Goal: Information Seeking & Learning: Learn about a topic

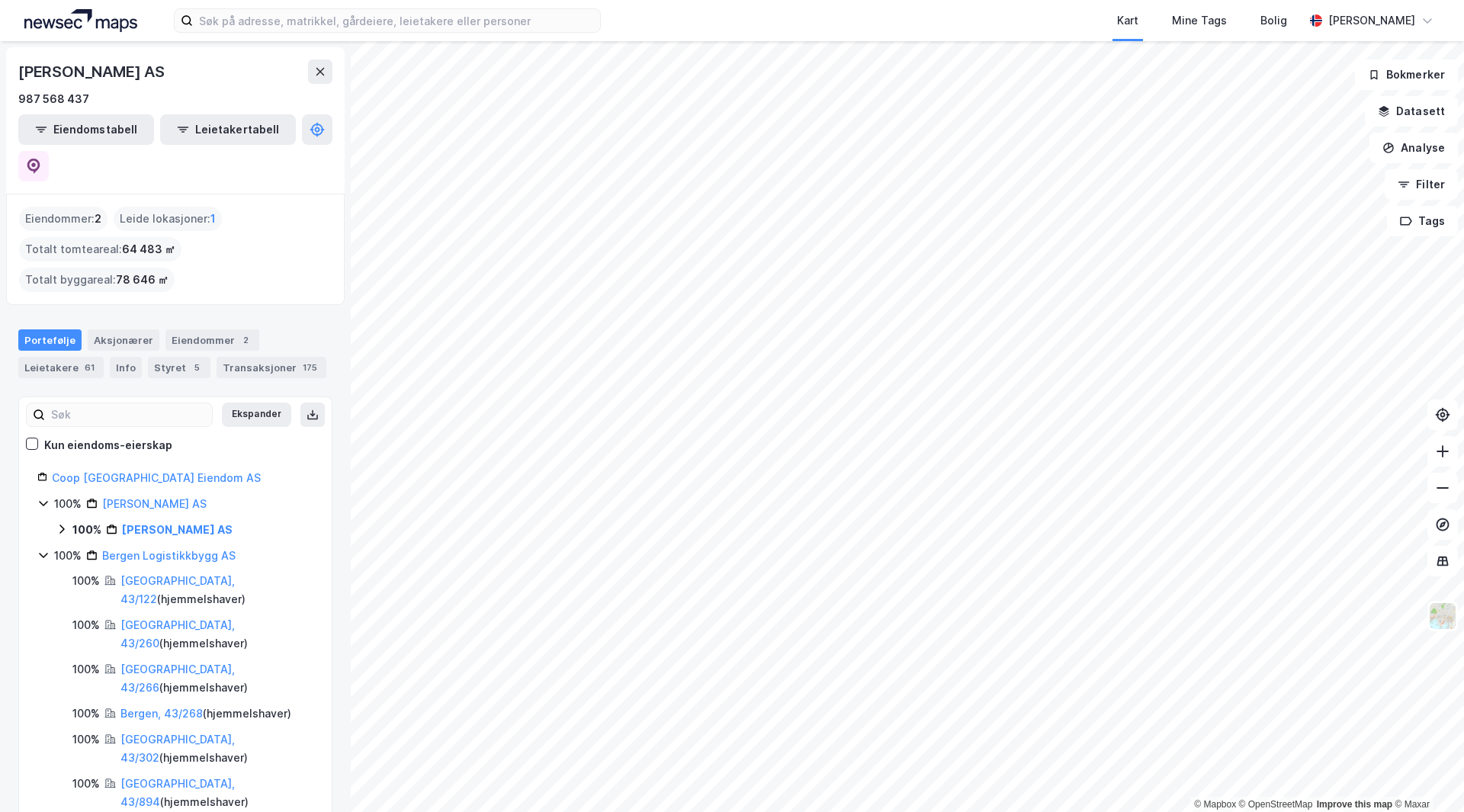
click at [254, 32] on div "Kart Mine Tags Bolig [PERSON_NAME]" at bounding box center [732, 20] width 1464 height 41
click at [255, 32] on label at bounding box center [387, 20] width 427 height 24
click at [255, 32] on input at bounding box center [397, 20] width 408 height 23
click at [257, 32] on input at bounding box center [397, 20] width 408 height 23
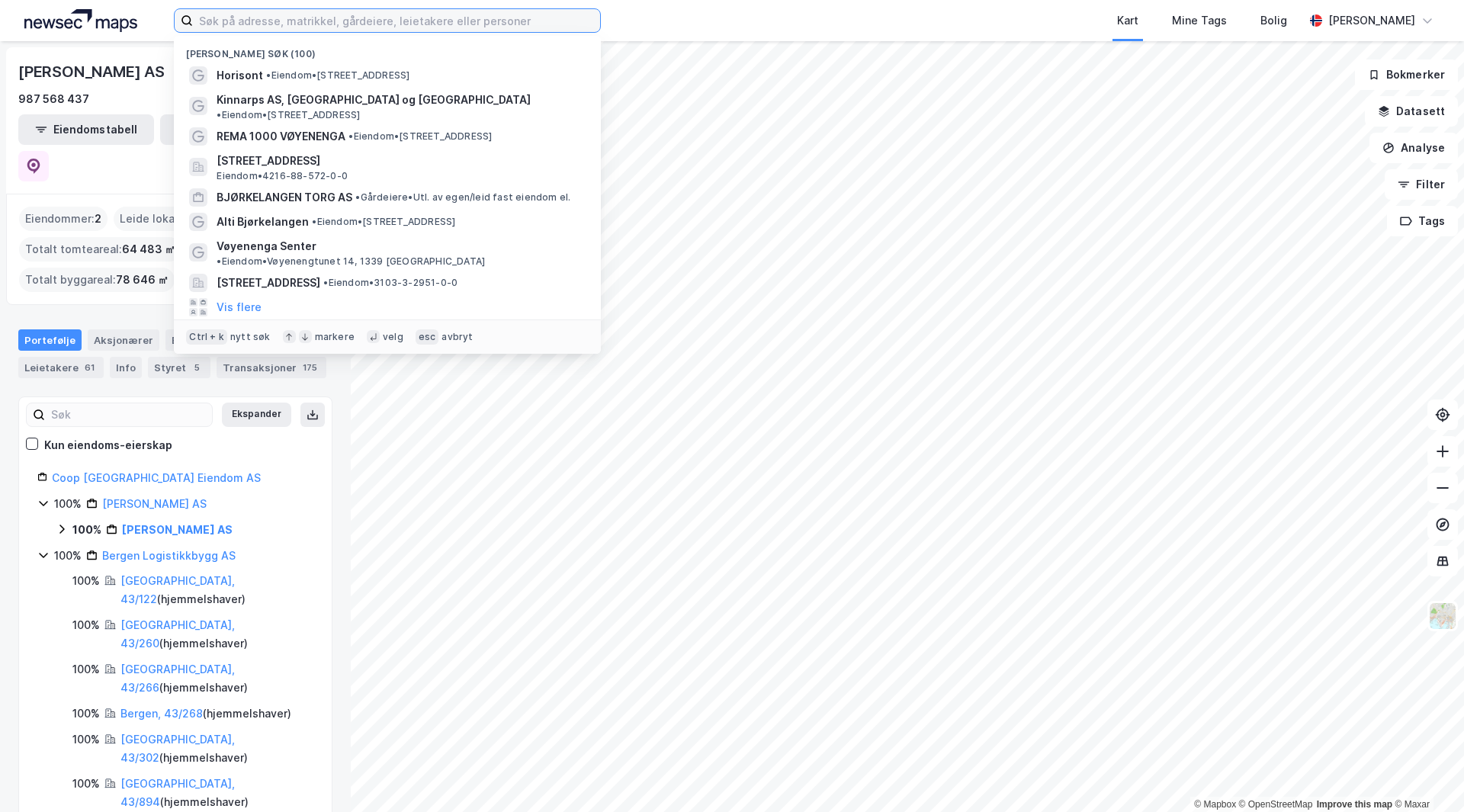
click at [251, 22] on input at bounding box center [397, 20] width 408 height 23
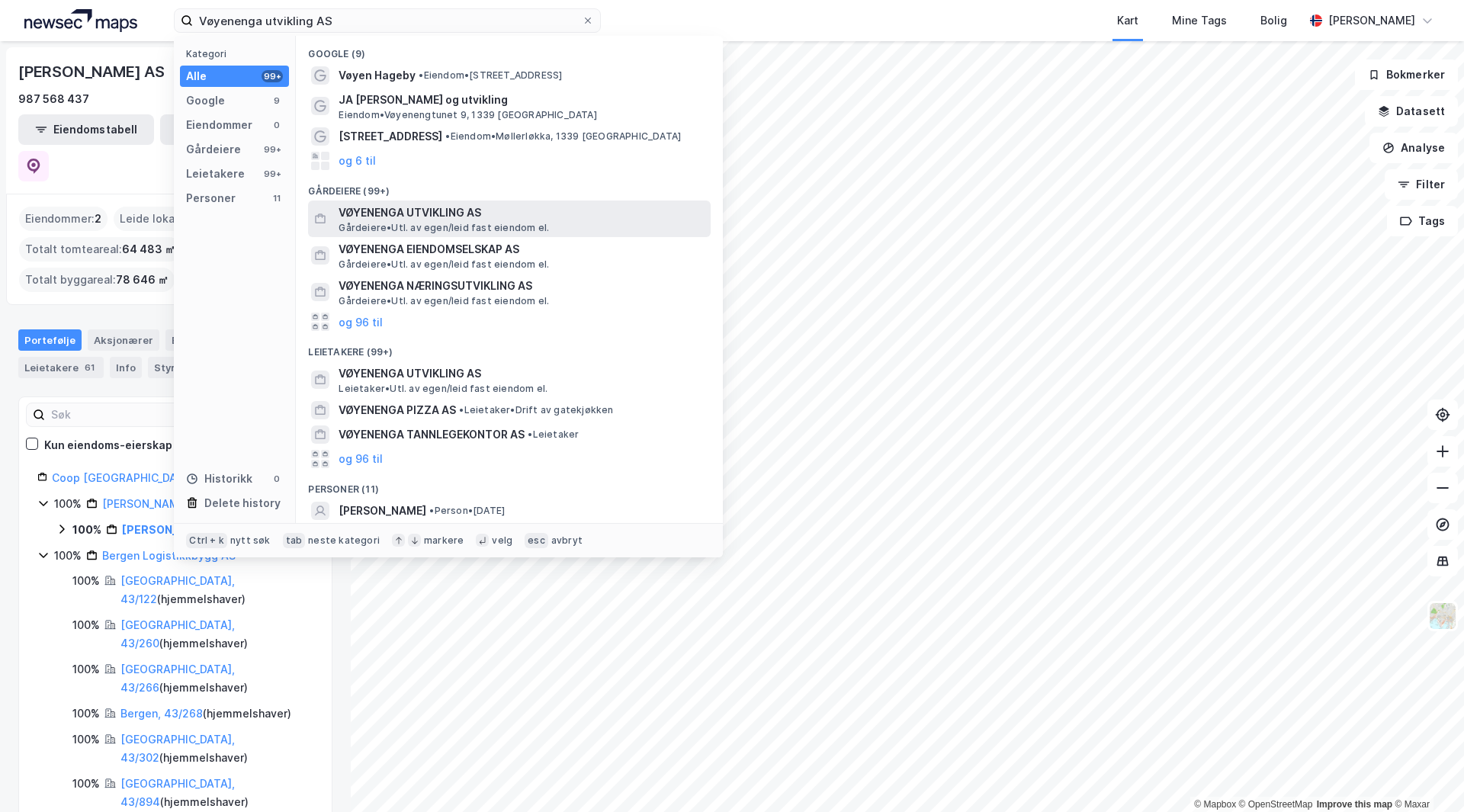
click at [433, 228] on span "Gårdeiere • Utl. av egen/leid fast eiendom el." at bounding box center [443, 227] width 210 height 12
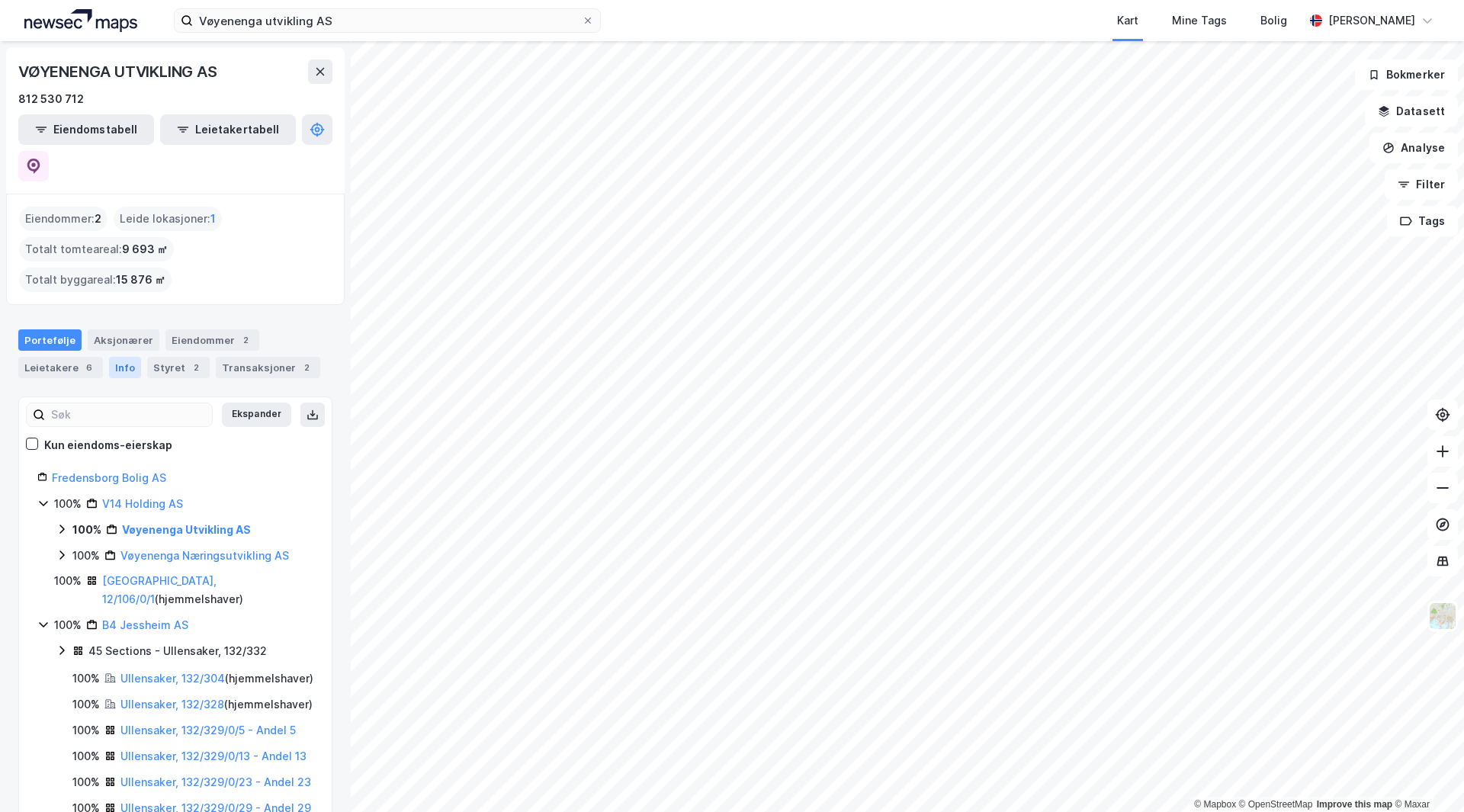
click at [130, 357] on div "Info" at bounding box center [124, 368] width 32 height 21
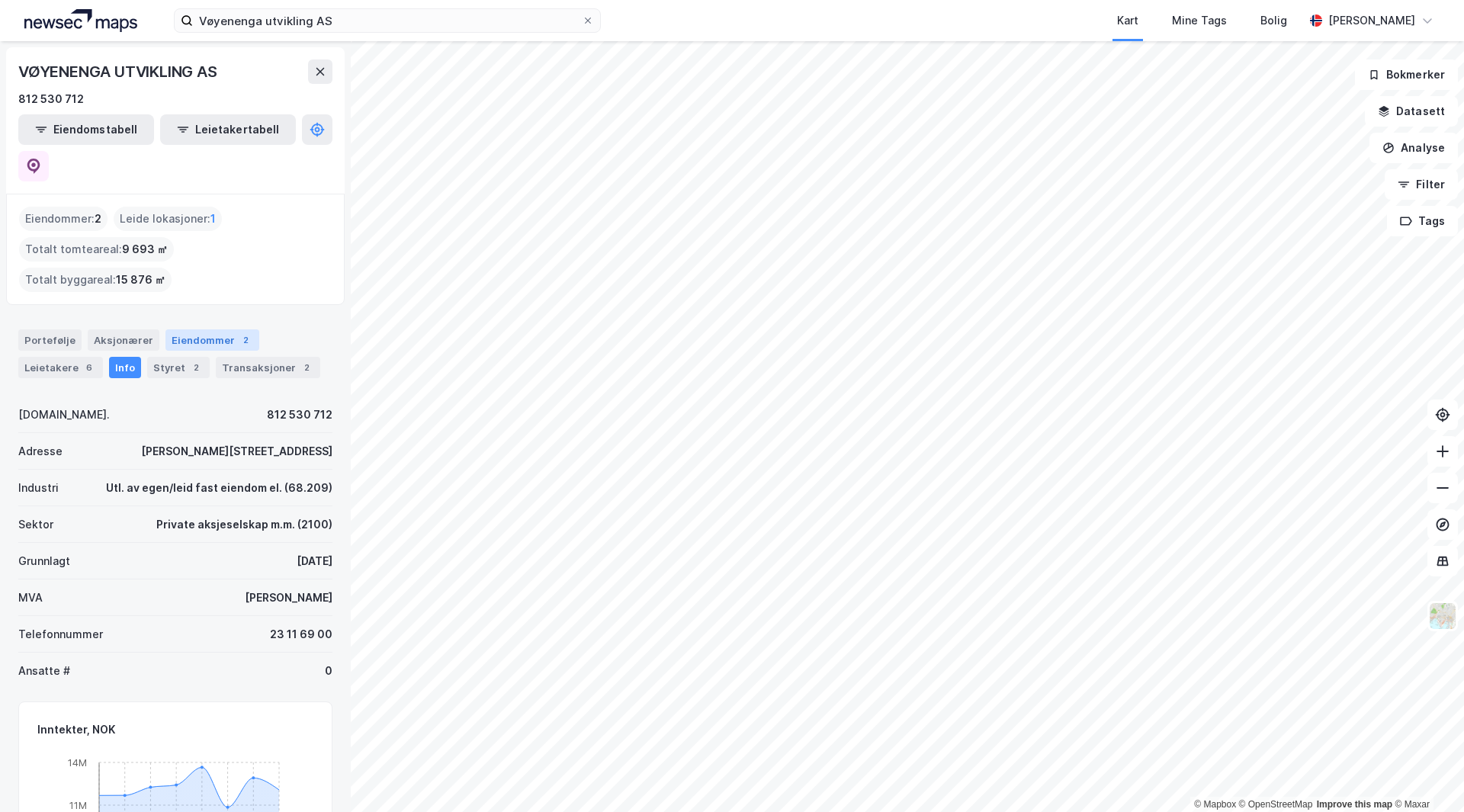
click at [197, 330] on div "Eiendommer 2" at bounding box center [213, 340] width 94 height 21
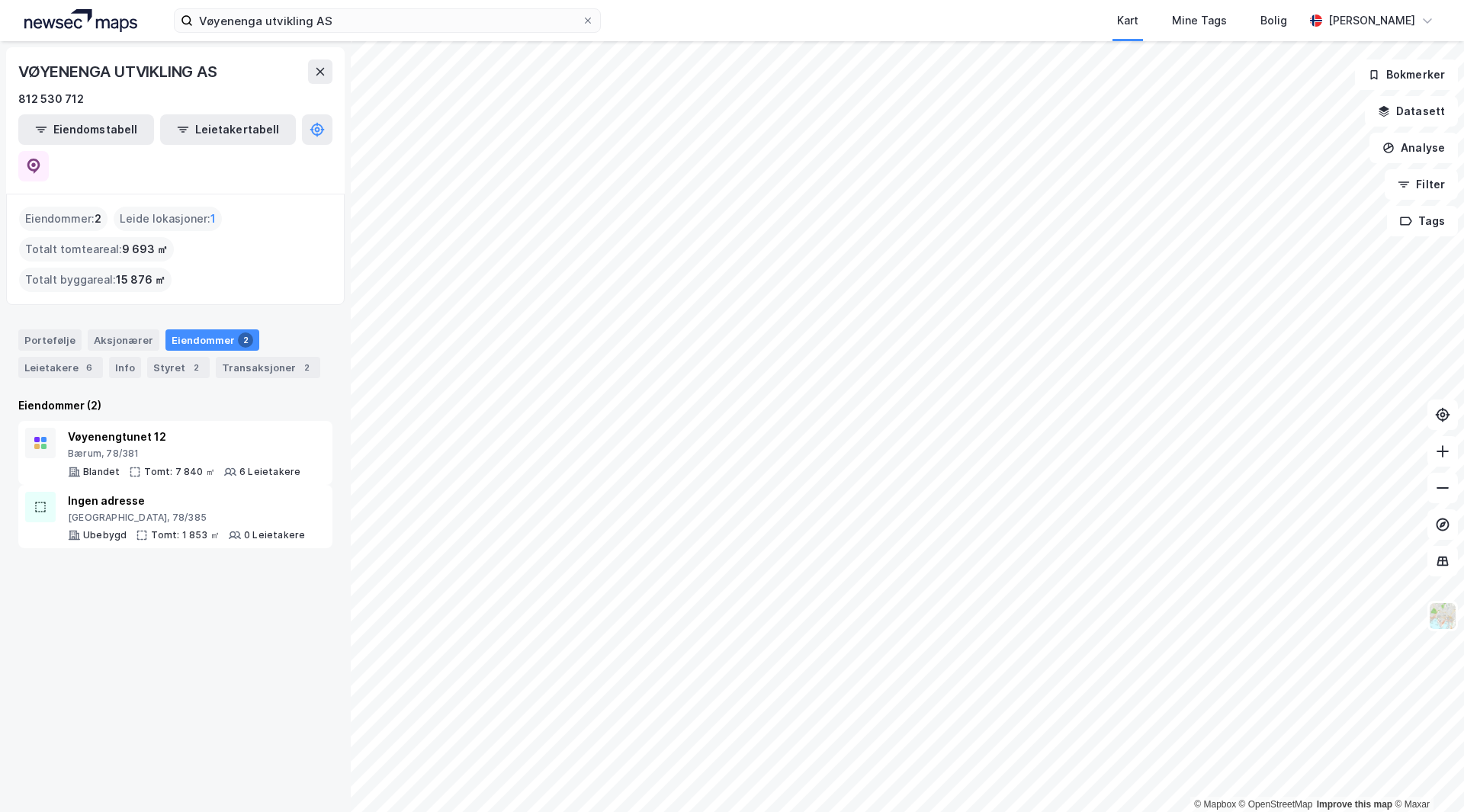
drag, startPoint x: 241, startPoint y: 544, endPoint x: 102, endPoint y: 512, distance: 142.6
click at [102, 512] on div "VØYENENGA UTVIKLING AS 812 530 712 Eiendomstabell Leietakertabell Eiendommer : …" at bounding box center [175, 426] width 351 height 771
drag, startPoint x: 279, startPoint y: 548, endPoint x: 210, endPoint y: 552, distance: 69.1
click at [212, 559] on div "VØYENENGA UTVIKLING AS 812 530 712 Eiendomstabell Leietakertabell Eiendommer : …" at bounding box center [175, 426] width 351 height 771
drag, startPoint x: 196, startPoint y: 533, endPoint x: 63, endPoint y: 547, distance: 133.7
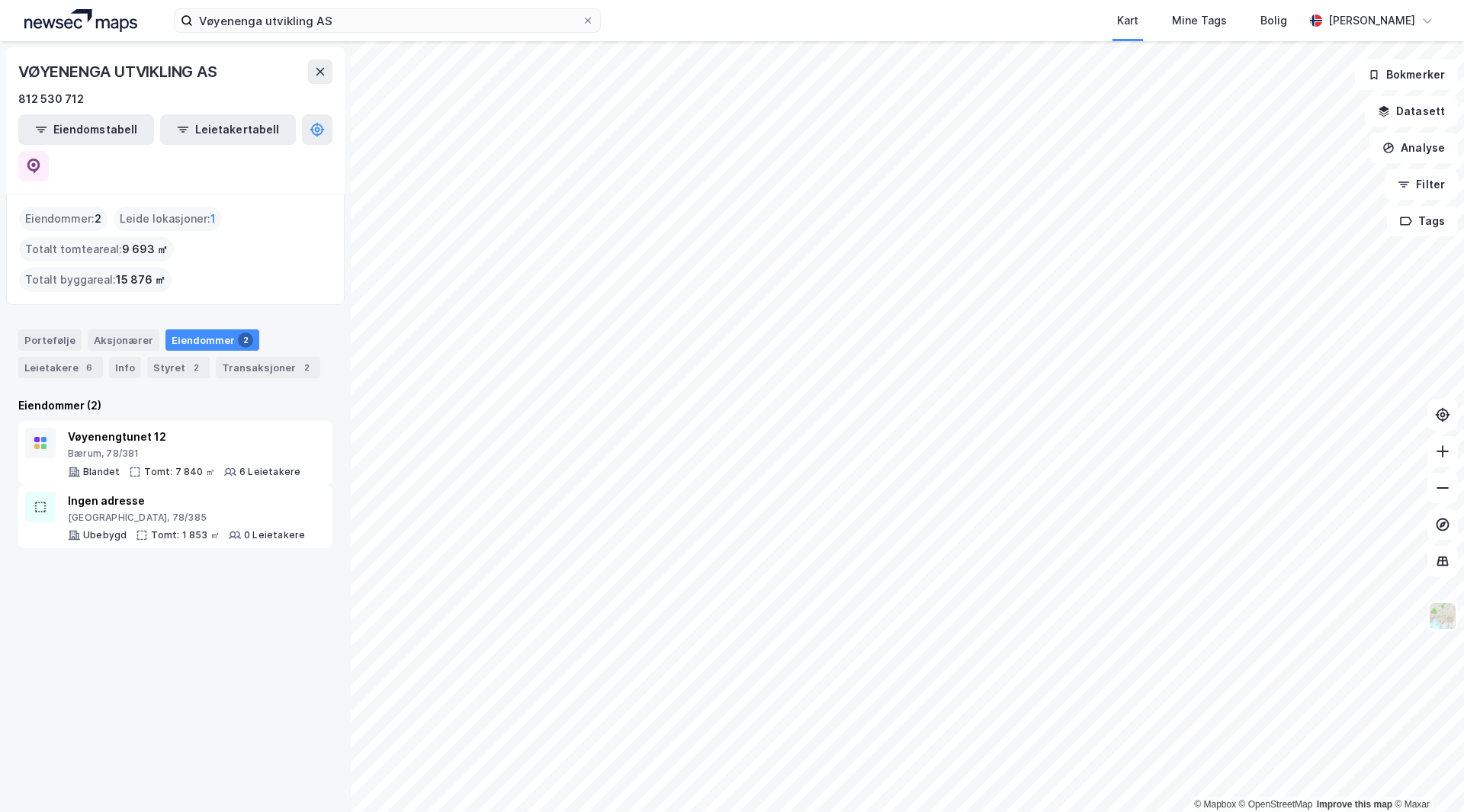
click at [61, 558] on div "VØYENENGA UTVIKLING AS 812 530 712 Eiendomstabell Leietakertabell Eiendommer : …" at bounding box center [175, 426] width 351 height 771
click at [361, 16] on input "Vøyenenga utvikling AS" at bounding box center [387, 20] width 389 height 23
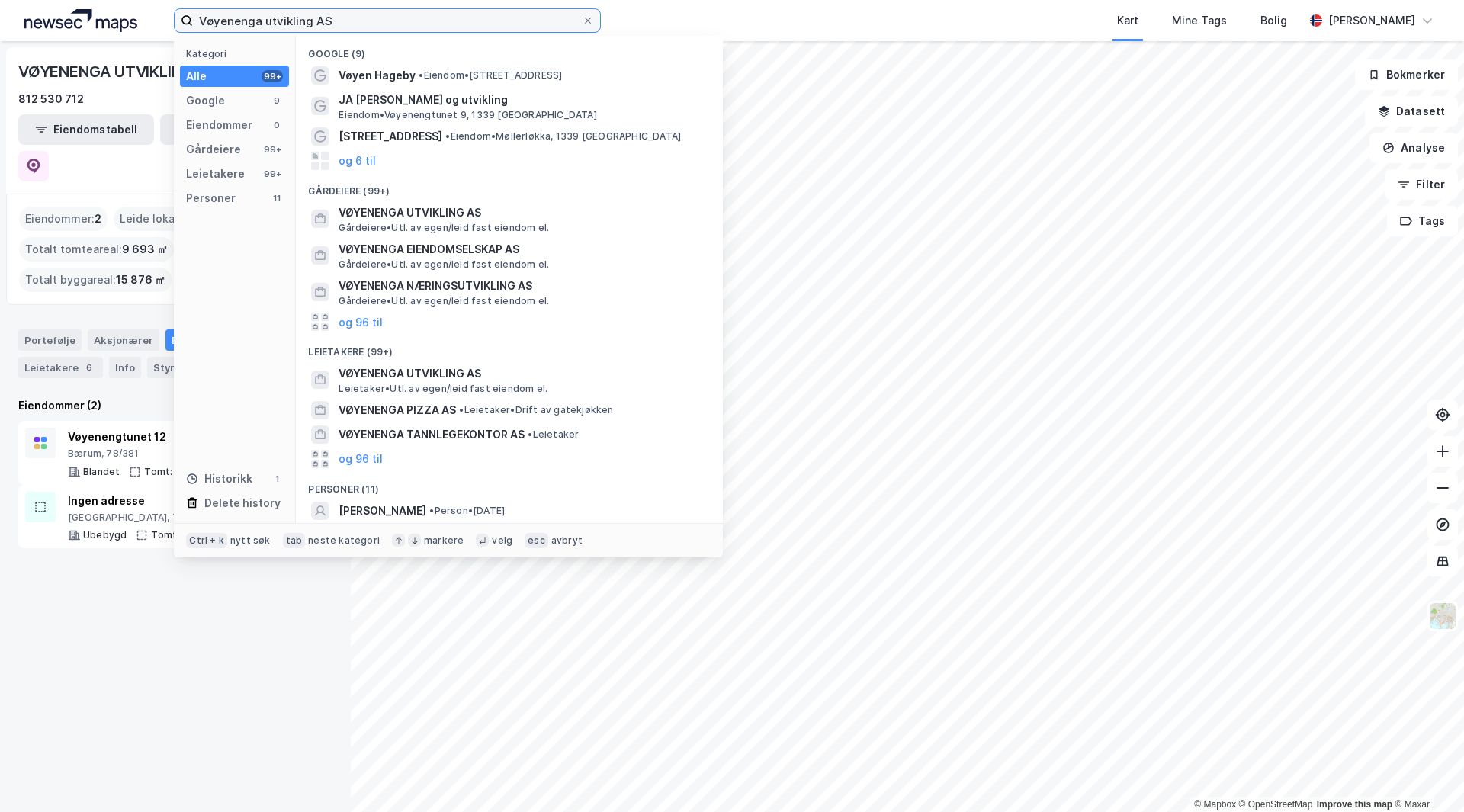
click at [361, 16] on input "Vøyenenga utvikling AS" at bounding box center [387, 20] width 389 height 23
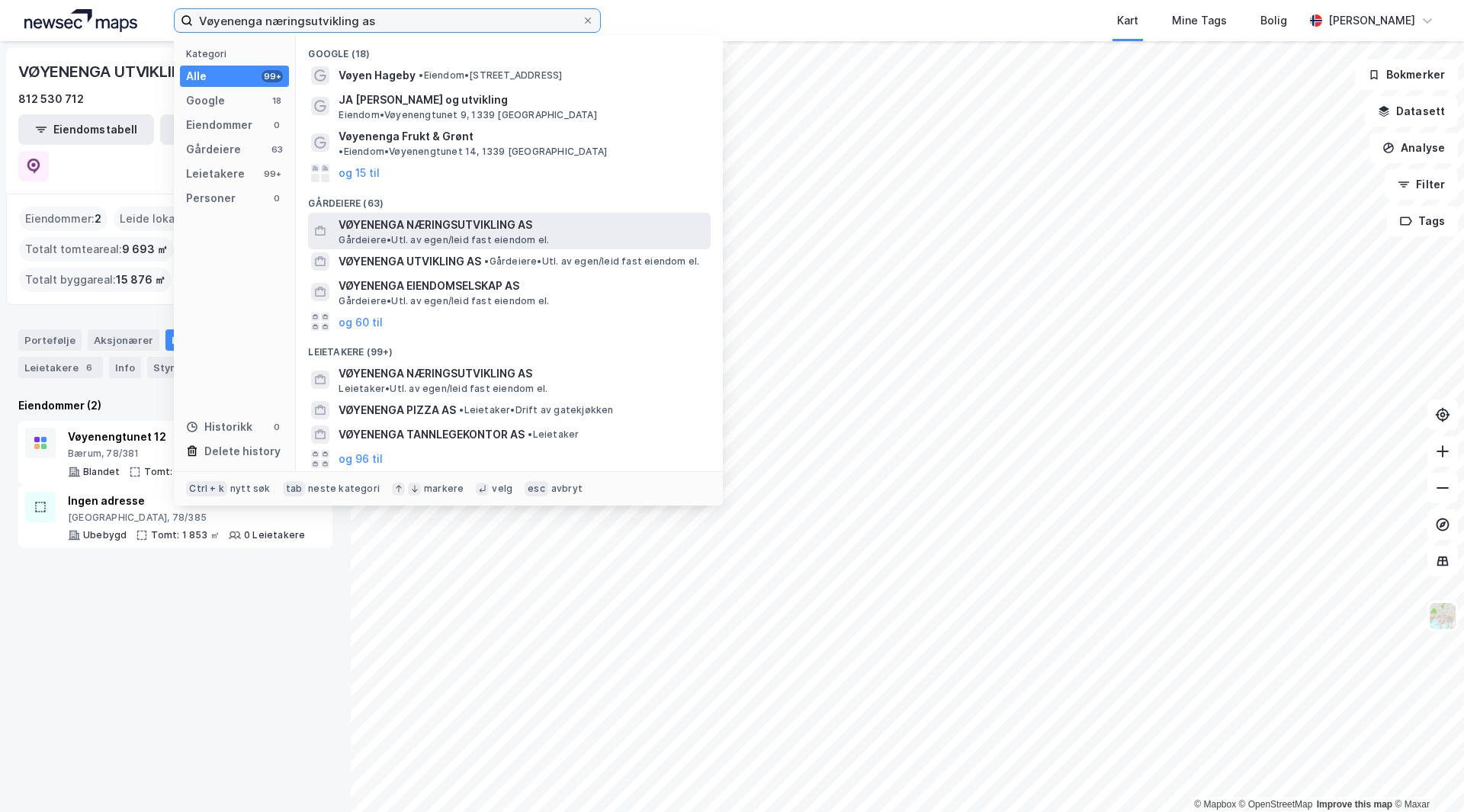
type input "Vøyenenga næringsutvikling as"
click at [434, 216] on span "VØYENENGA NÆRINGSUTVIKLING AS" at bounding box center [521, 225] width 366 height 19
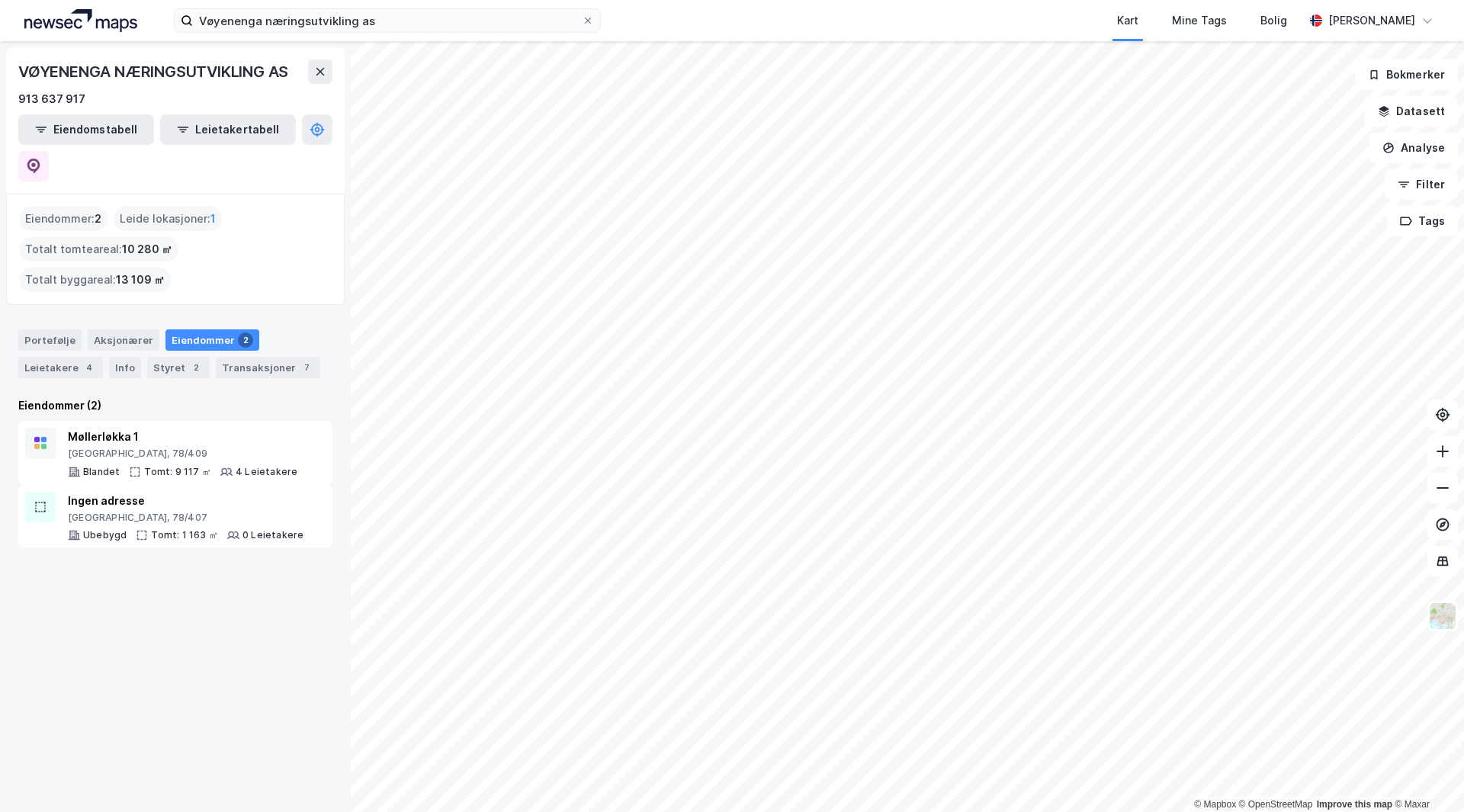
drag, startPoint x: 256, startPoint y: 526, endPoint x: 199, endPoint y: 539, distance: 58.5
click at [199, 538] on div "VØYENENGA NÆRINGSUTVIKLING AS 913 637 917 Eiendomstabell Leietakertabell Eiendo…" at bounding box center [175, 426] width 351 height 771
drag, startPoint x: 256, startPoint y: 575, endPoint x: 174, endPoint y: 556, distance: 84.2
click at [174, 560] on div "VØYENENGA NÆRINGSUTVIKLING AS 913 637 917 Eiendomstabell Leietakertabell Eiendo…" at bounding box center [175, 426] width 351 height 771
click at [201, 556] on div "VØYENENGA NÆRINGSUTVIKLING AS 913 637 917 Eiendomstabell Leietakertabell Eiendo…" at bounding box center [175, 426] width 351 height 771
